Goal: Find specific page/section: Find specific page/section

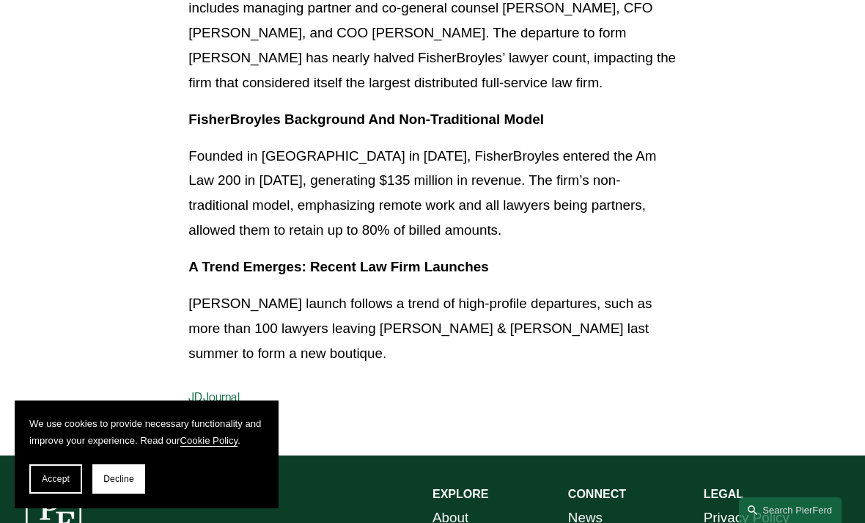
scroll to position [1607, 0]
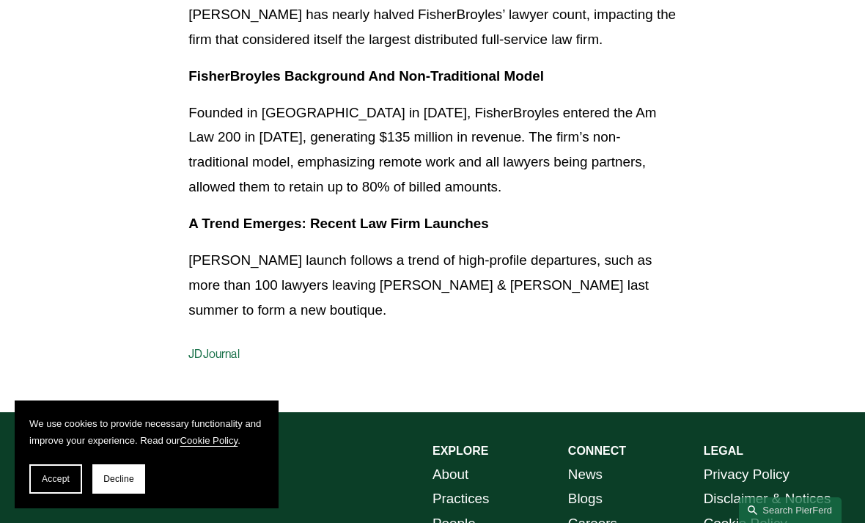
click at [54, 441] on div at bounding box center [54, 469] width 56 height 56
click at [53, 484] on span "Accept" at bounding box center [56, 478] width 28 height 10
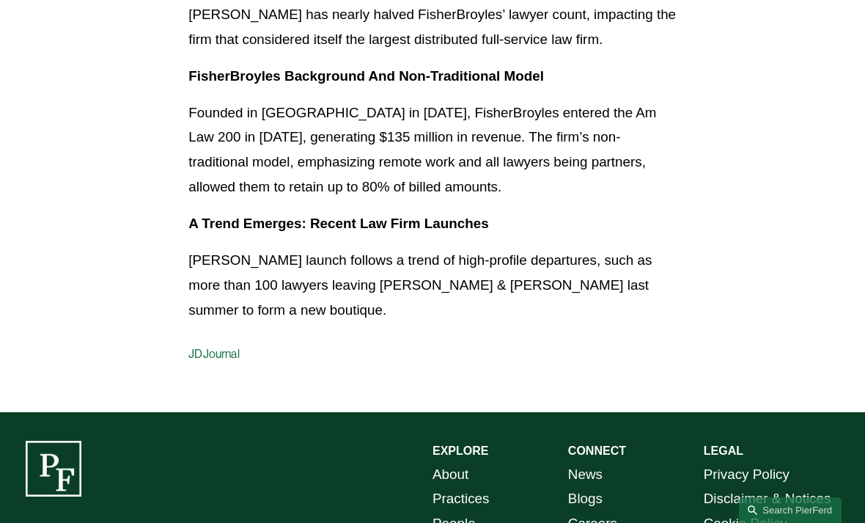
click at [51, 441] on div at bounding box center [54, 469] width 56 height 56
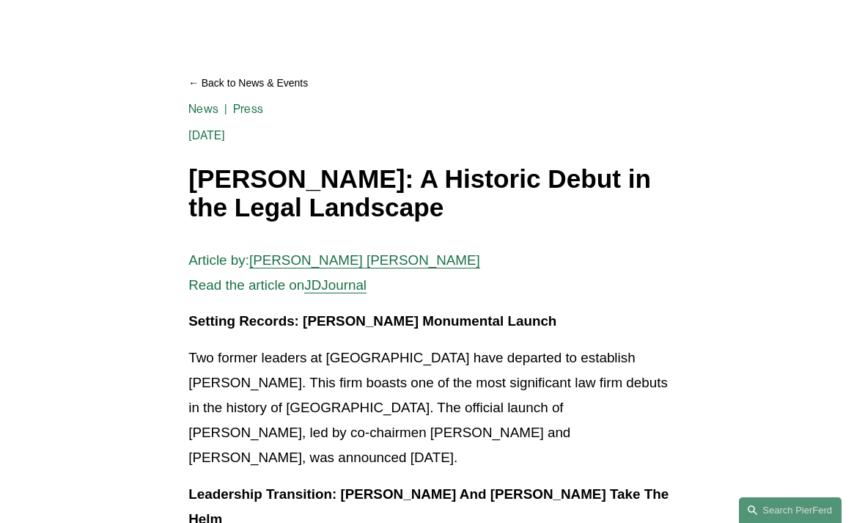
scroll to position [0, 0]
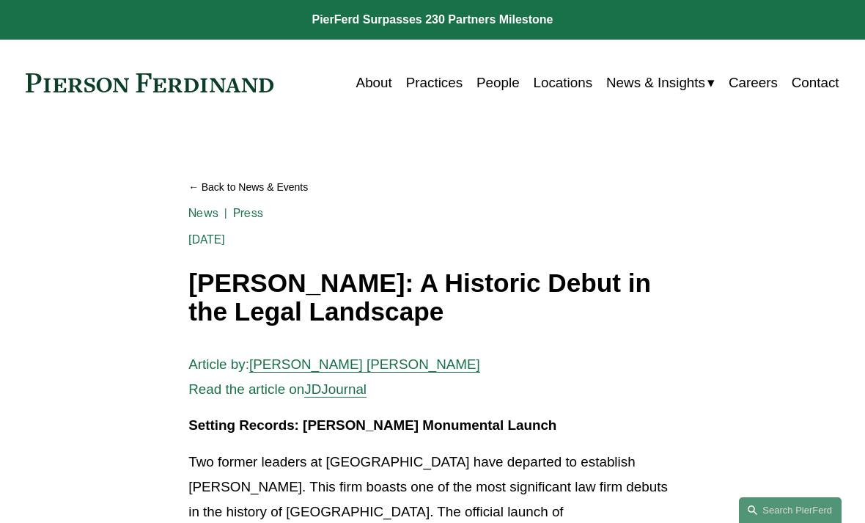
click at [157, 91] on link at bounding box center [150, 82] width 248 height 19
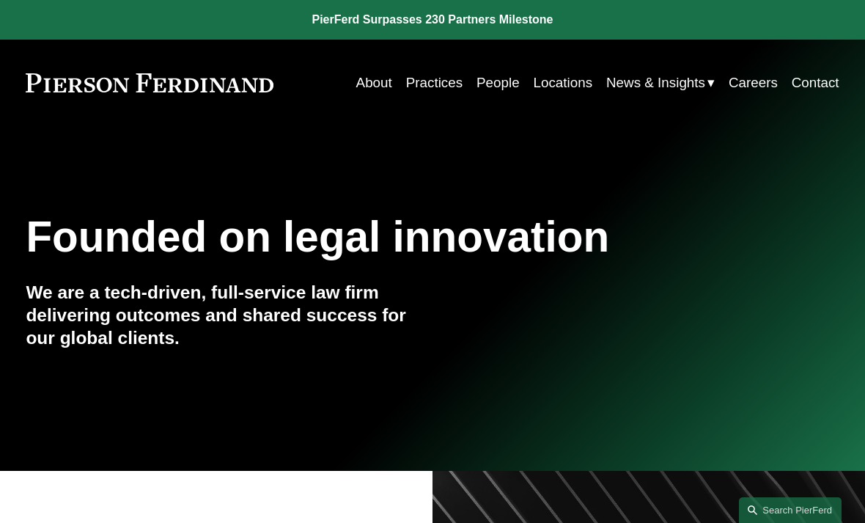
click at [497, 85] on link "People" at bounding box center [497, 83] width 43 height 28
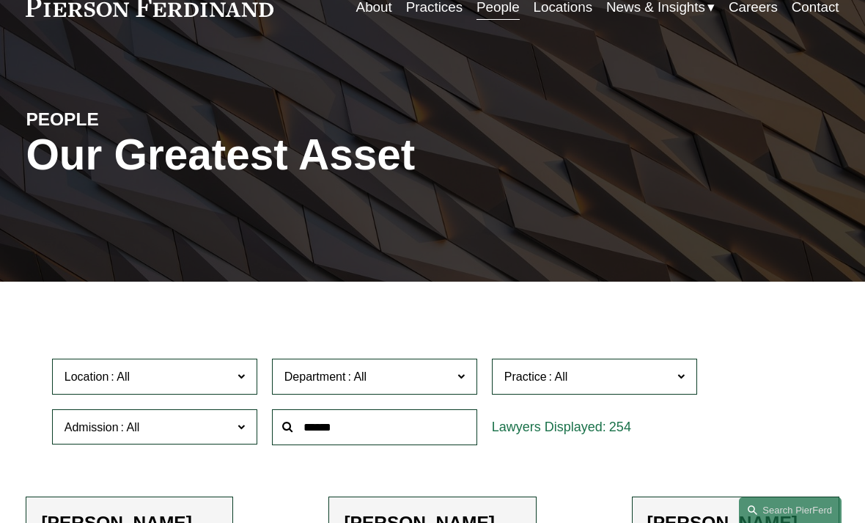
scroll to position [100, 0]
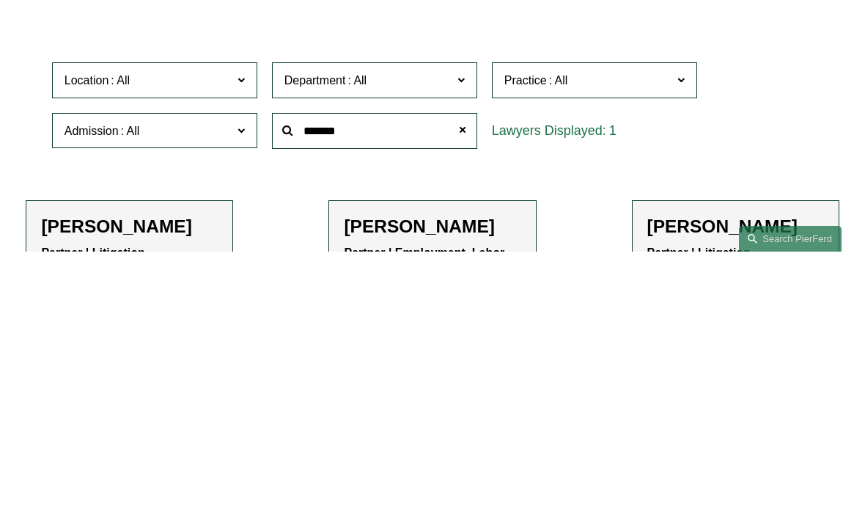
type input "*******"
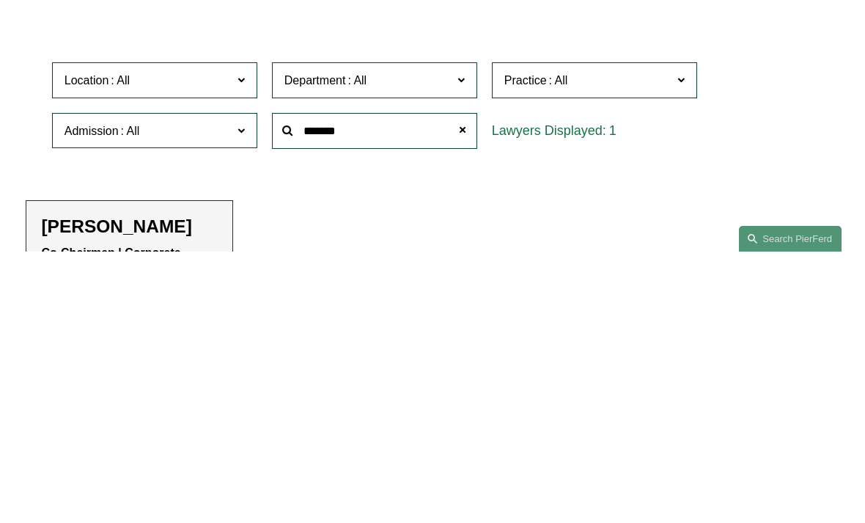
scroll to position [372, 0]
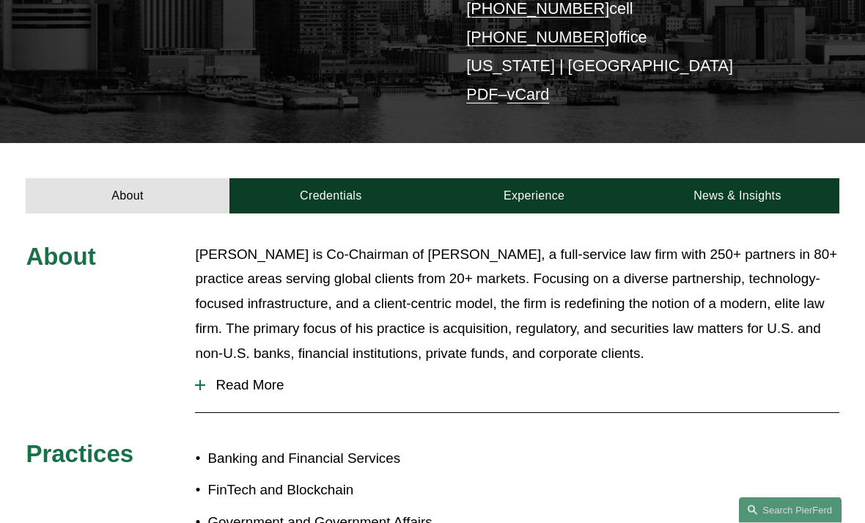
scroll to position [337, 0]
click at [309, 178] on link "Credentials" at bounding box center [330, 195] width 203 height 35
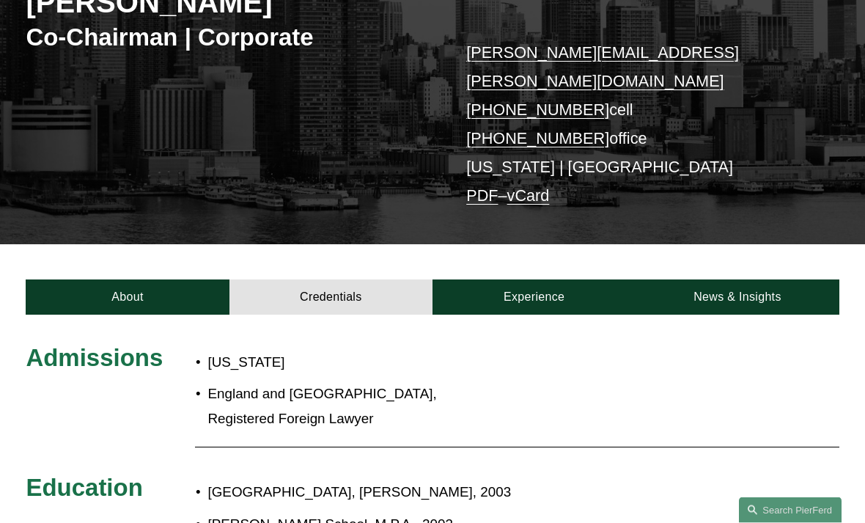
scroll to position [0, 0]
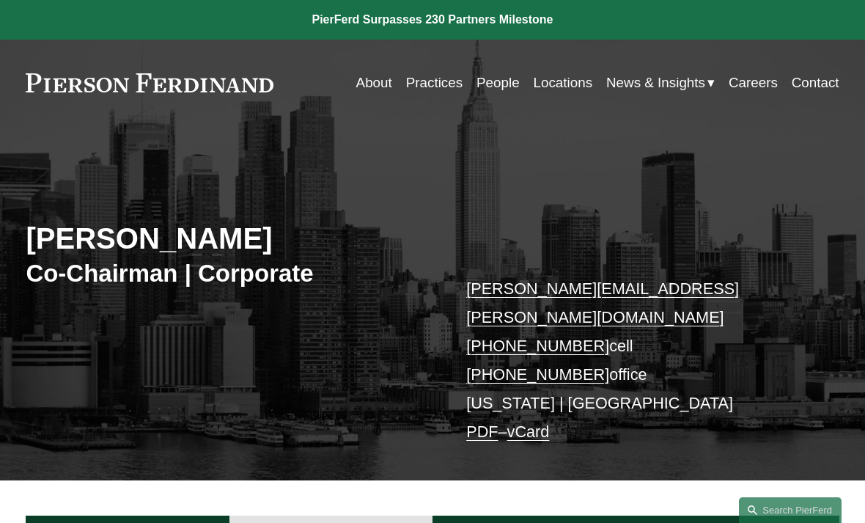
click at [454, 23] on link at bounding box center [432, 20] width 865 height 40
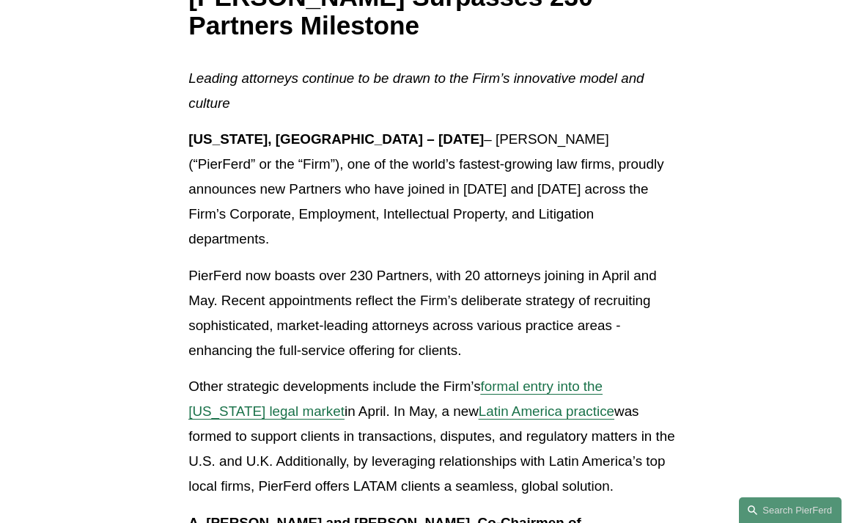
scroll to position [270, 0]
